Goal: Find specific page/section: Find specific page/section

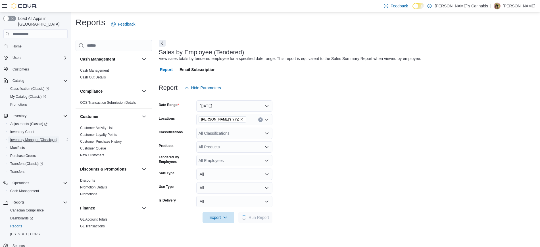
click at [34, 137] on span "Inventory Manager (Classic)" at bounding box center [33, 139] width 47 height 5
